Goal: Task Accomplishment & Management: Use online tool/utility

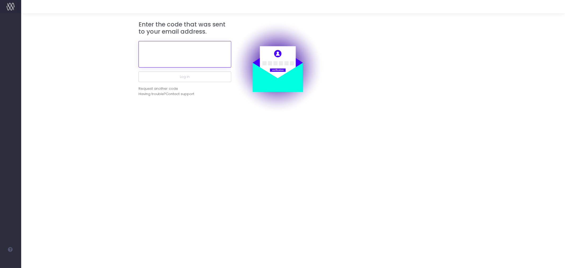
click at [190, 55] on input "text" at bounding box center [184, 54] width 93 height 26
paste input "358778"
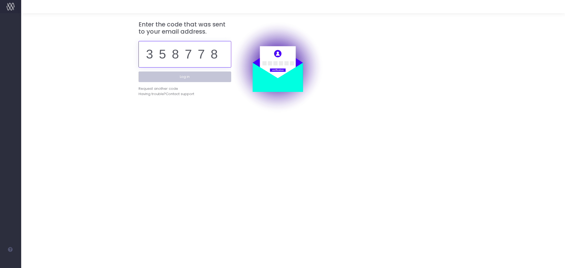
type input "358778"
click at [188, 75] on button "Log in" at bounding box center [184, 76] width 93 height 11
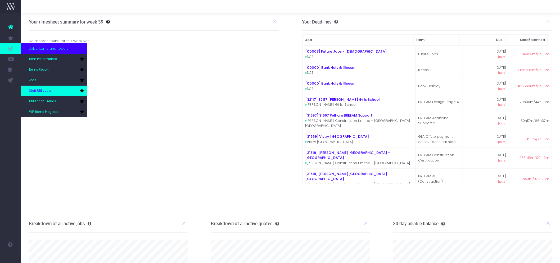
click at [53, 86] on link "Staff Utilisation" at bounding box center [54, 91] width 66 height 11
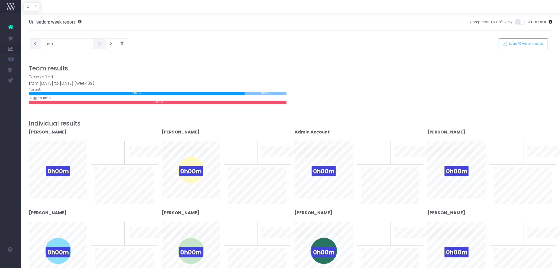
click at [37, 45] on button at bounding box center [35, 43] width 10 height 11
type input "15-09-2025"
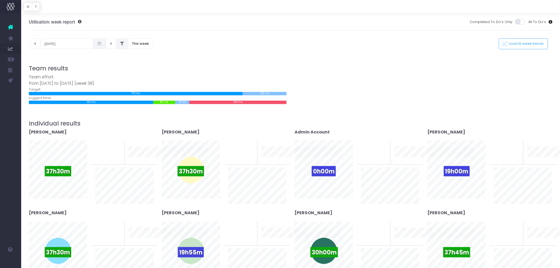
click at [120, 44] on icon at bounding box center [122, 44] width 4 height 0
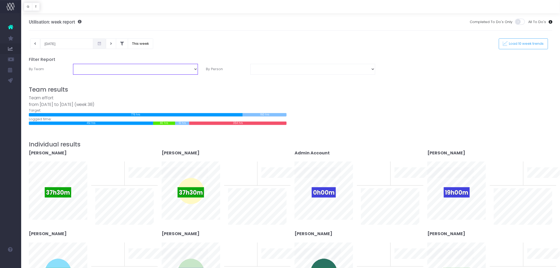
click at [197, 71] on select "Assessment Energy Management SCS Zero Carbon" at bounding box center [135, 69] width 125 height 11
select select "Energy"
click at [73, 64] on select "Assessment Energy Management SCS Zero Carbon" at bounding box center [135, 69] width 125 height 11
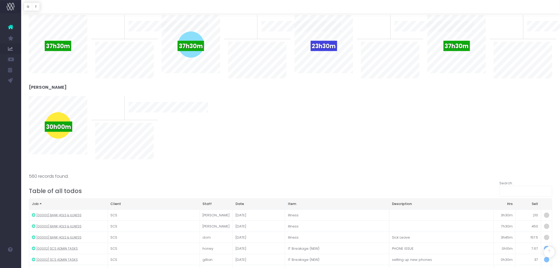
scroll to position [147, 0]
click at [335, 128] on div "Abdul Fatoki 37h30m 0% To last week 10 week trend Adam Watkins 37h30m" at bounding box center [291, 84] width 532 height 162
